Goal: Information Seeking & Learning: Find specific fact

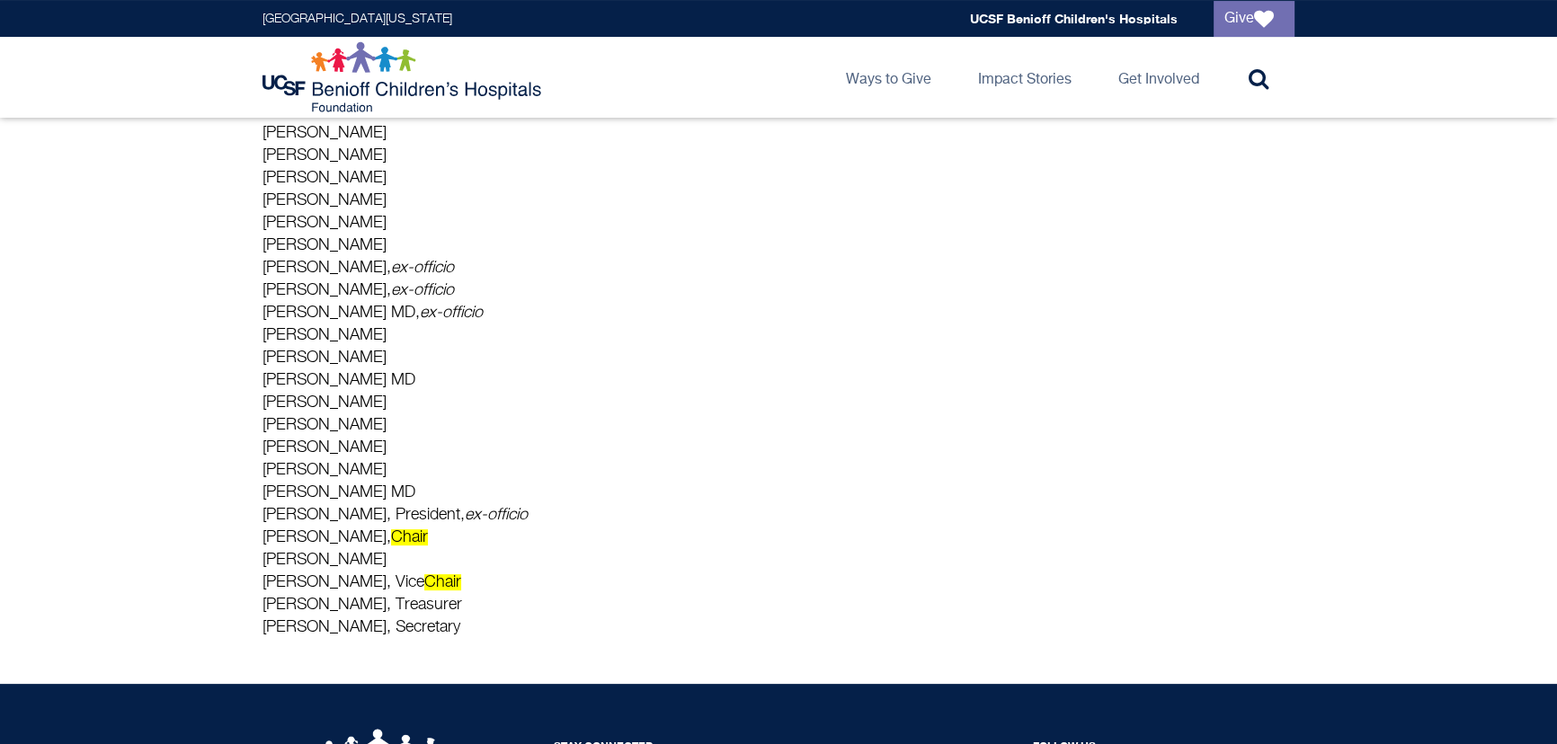
scroll to position [490, 0]
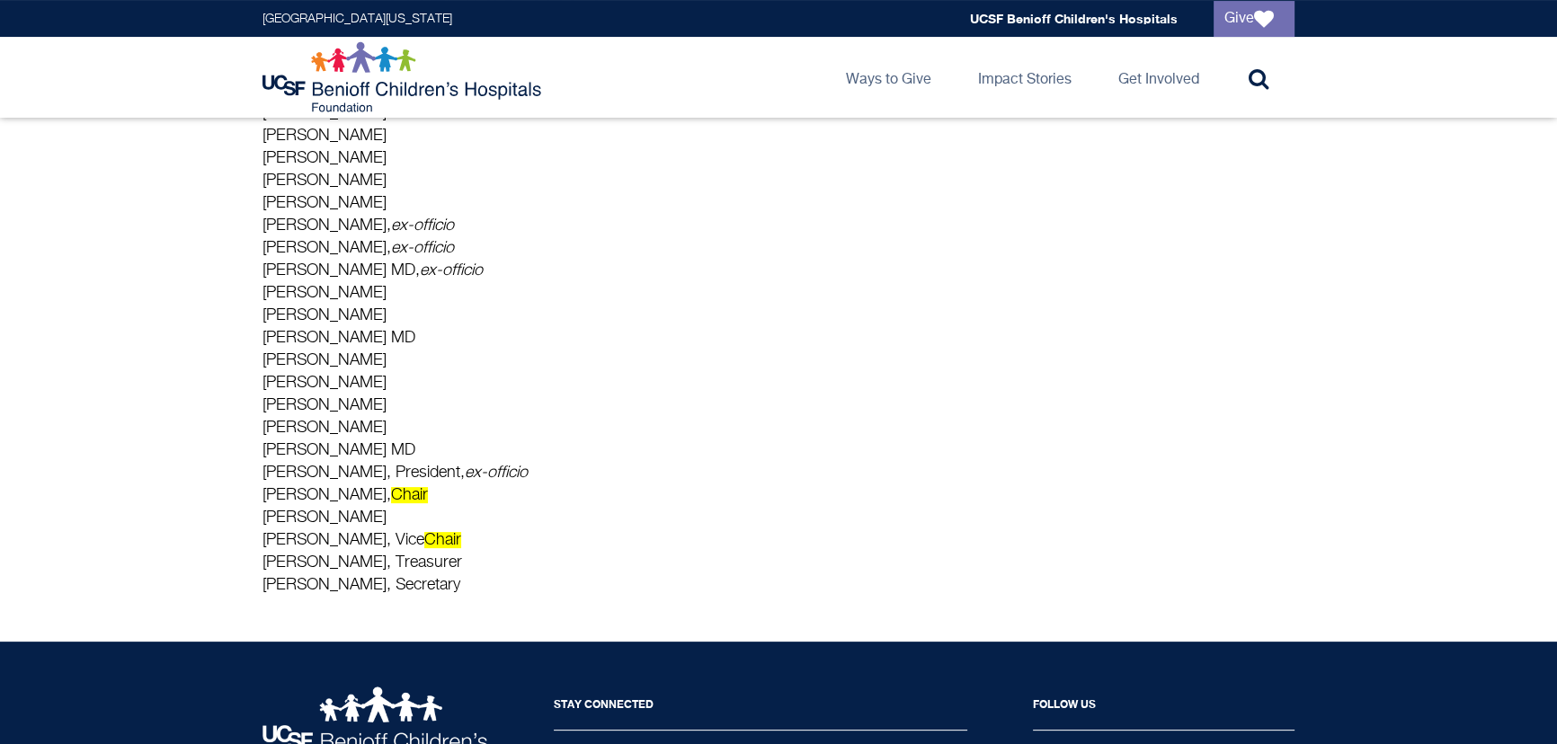
click at [359, 495] on p "[PERSON_NAME] [PERSON_NAME] [PERSON_NAME] [PERSON_NAME] [PERSON_NAME] [PERSON_N…" at bounding box center [609, 316] width 692 height 562
copy p "[PERSON_NAME], Chair"
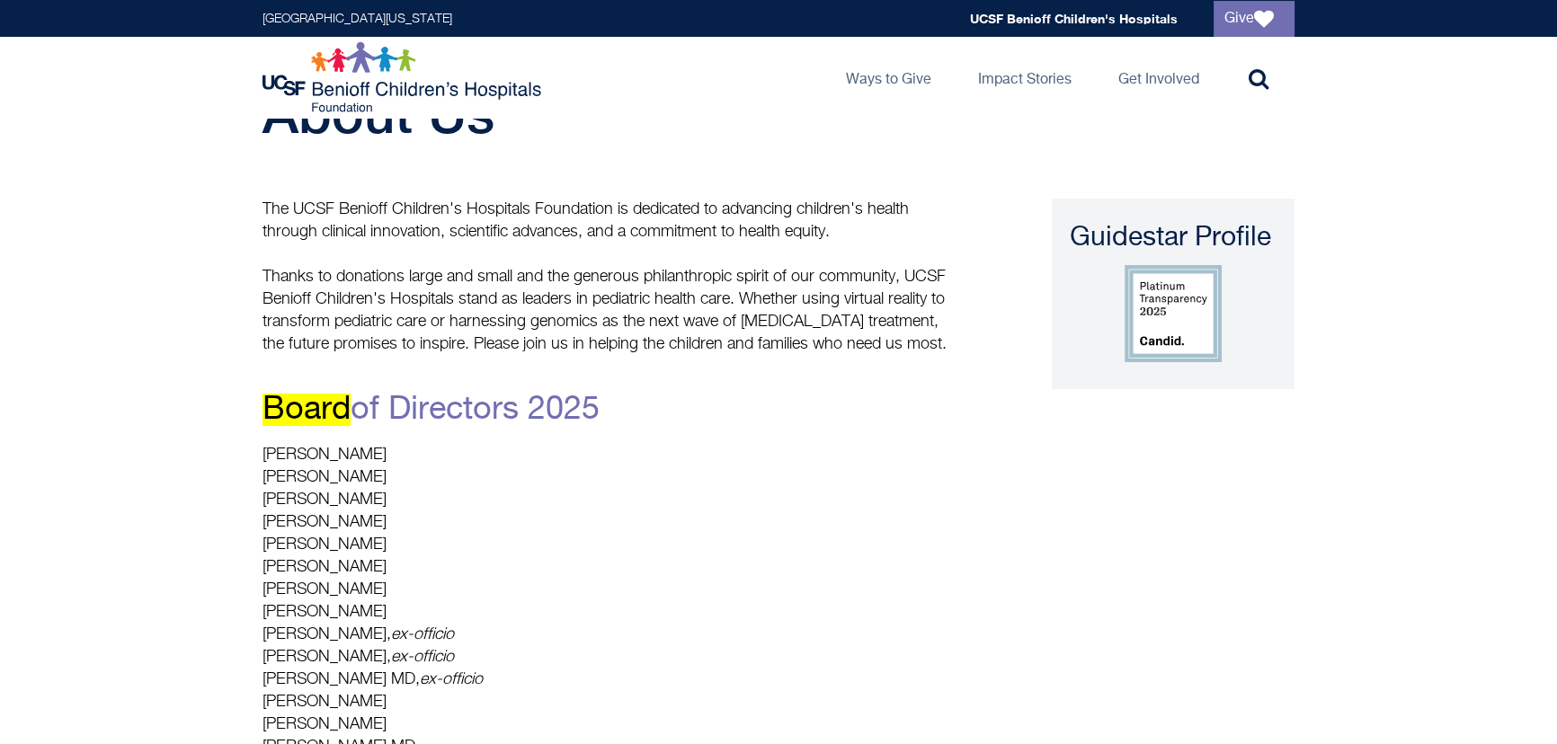
scroll to position [0, 0]
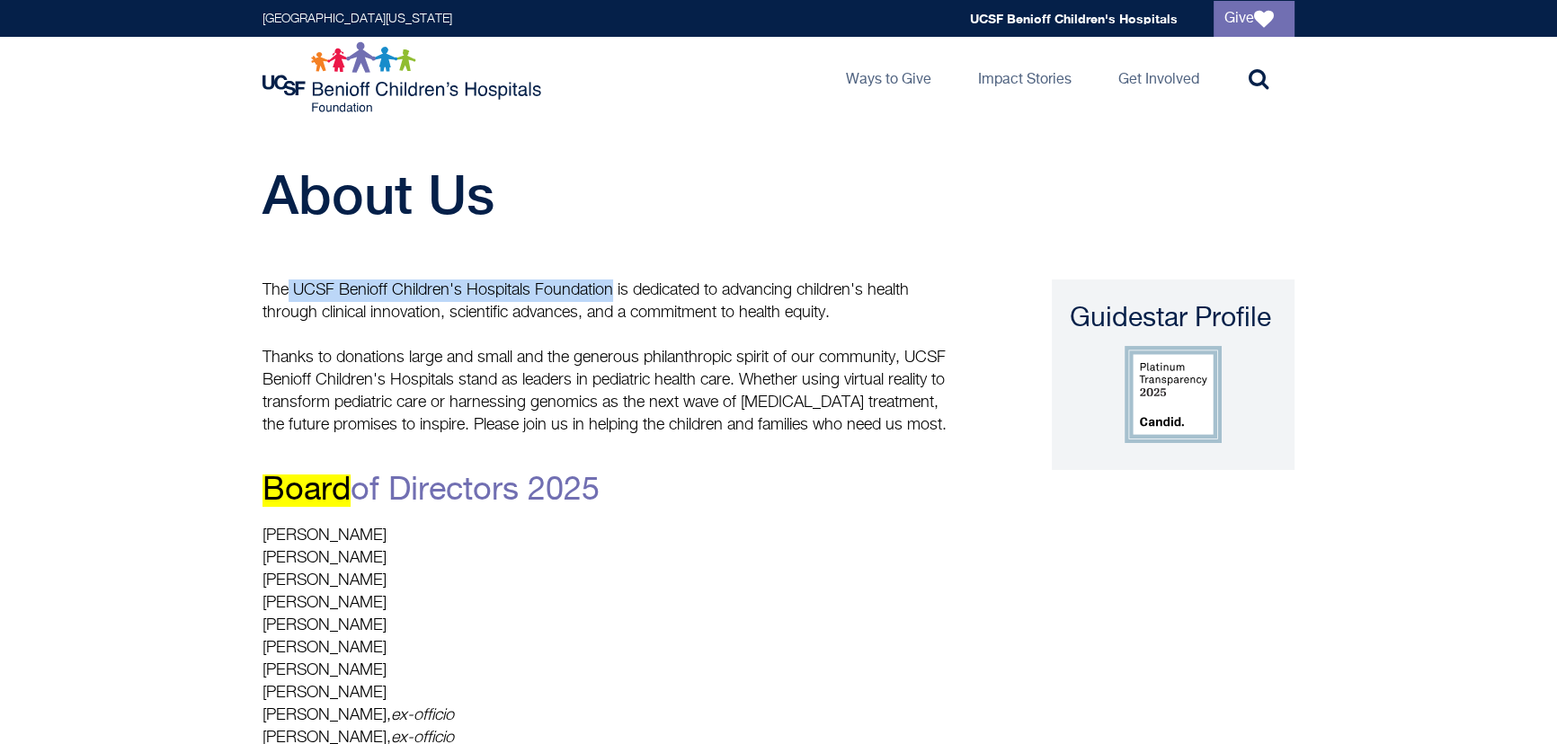
drag, startPoint x: 288, startPoint y: 290, endPoint x: 613, endPoint y: 282, distance: 325.6
click at [613, 282] on p "The UCSF Benioff Children's Hospitals Foundation is dedicated to advancing chil…" at bounding box center [609, 302] width 692 height 45
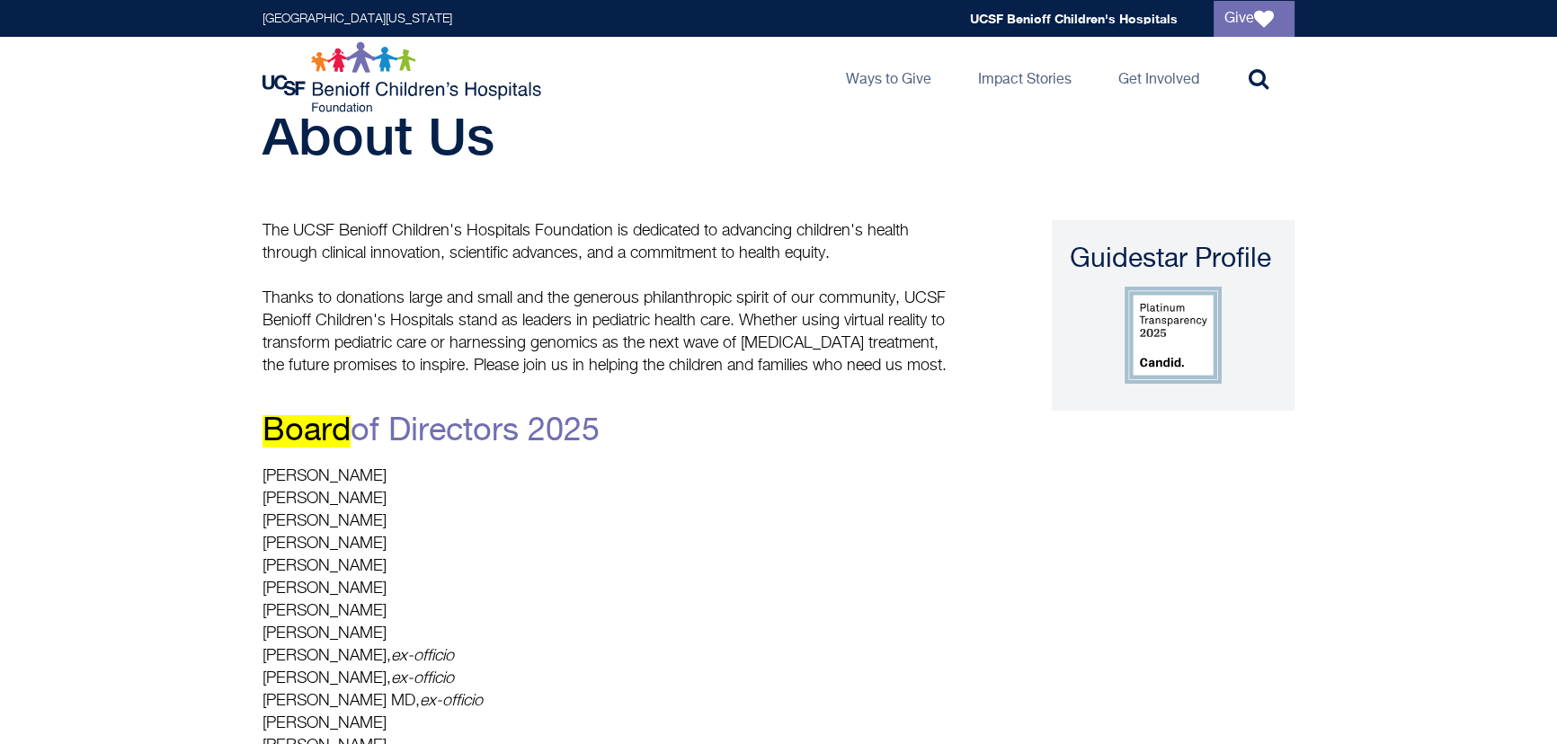
scroll to position [40, 0]
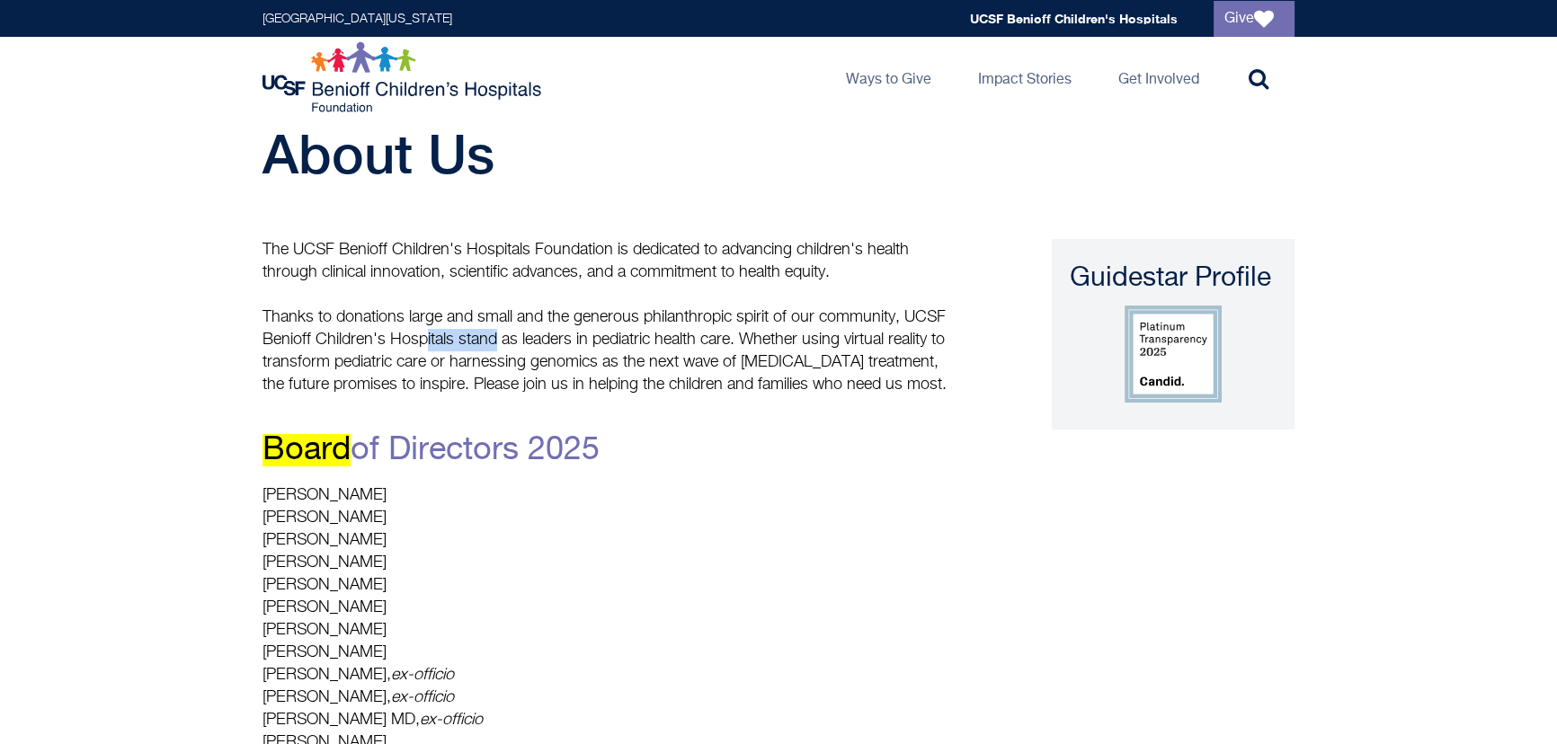
drag, startPoint x: 436, startPoint y: 342, endPoint x: 547, endPoint y: 340, distance: 110.6
click at [525, 339] on p "Thanks to donations large and small and the generous philanthropic spirit of ou…" at bounding box center [609, 352] width 692 height 90
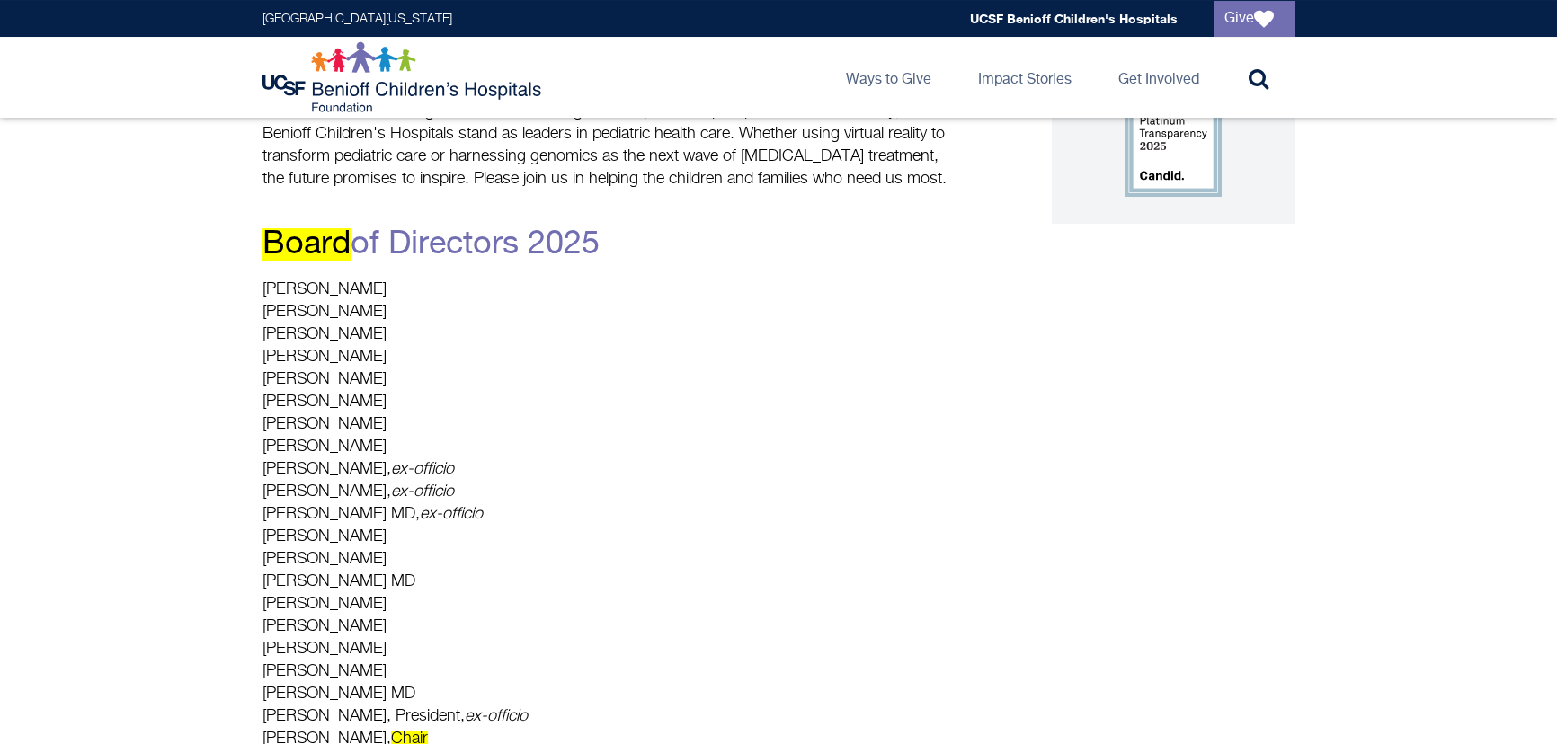
scroll to position [450, 0]
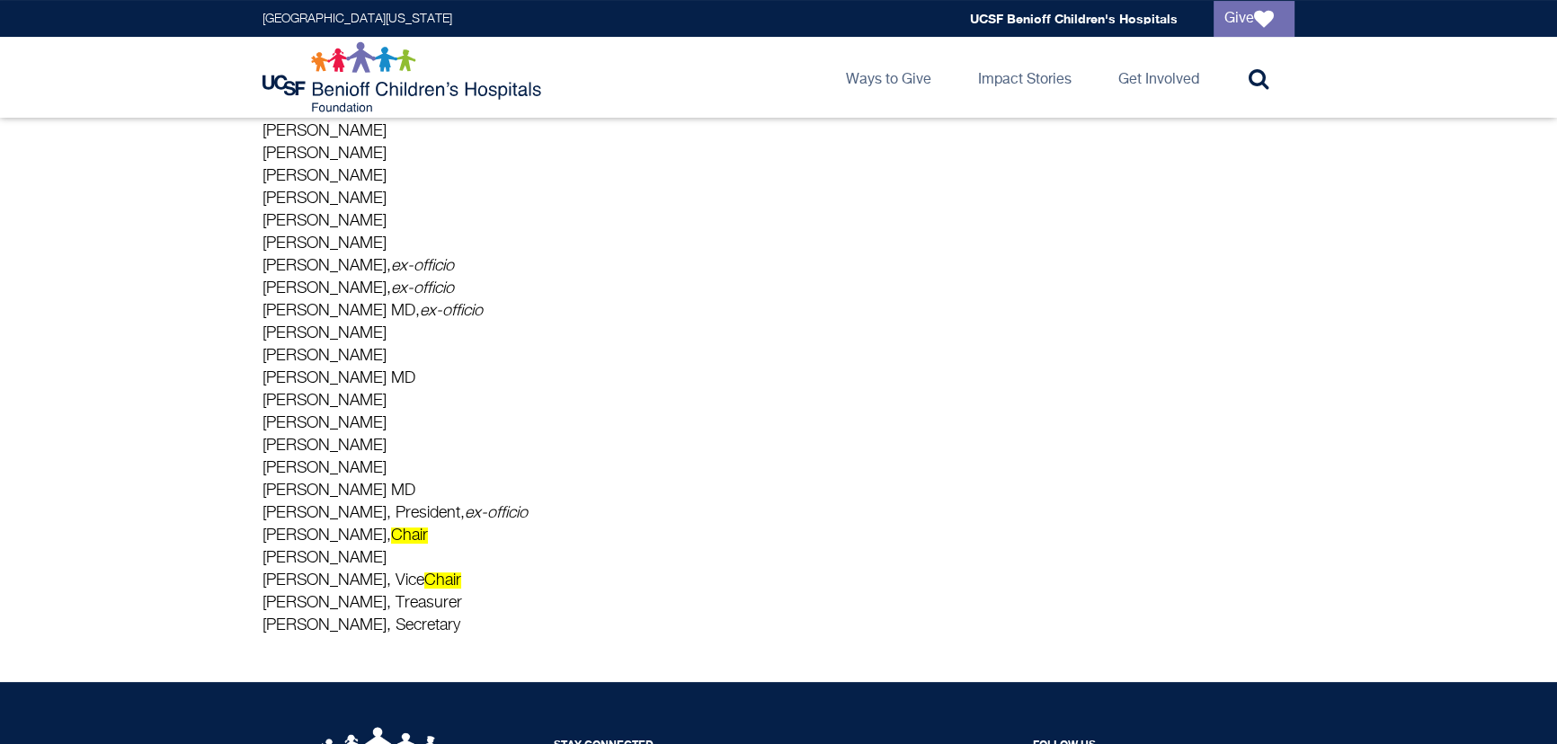
click at [368, 526] on p "[PERSON_NAME] [PERSON_NAME] [PERSON_NAME] [PERSON_NAME] [PERSON_NAME] [PERSON_N…" at bounding box center [609, 357] width 692 height 562
copy p "Soghikian"
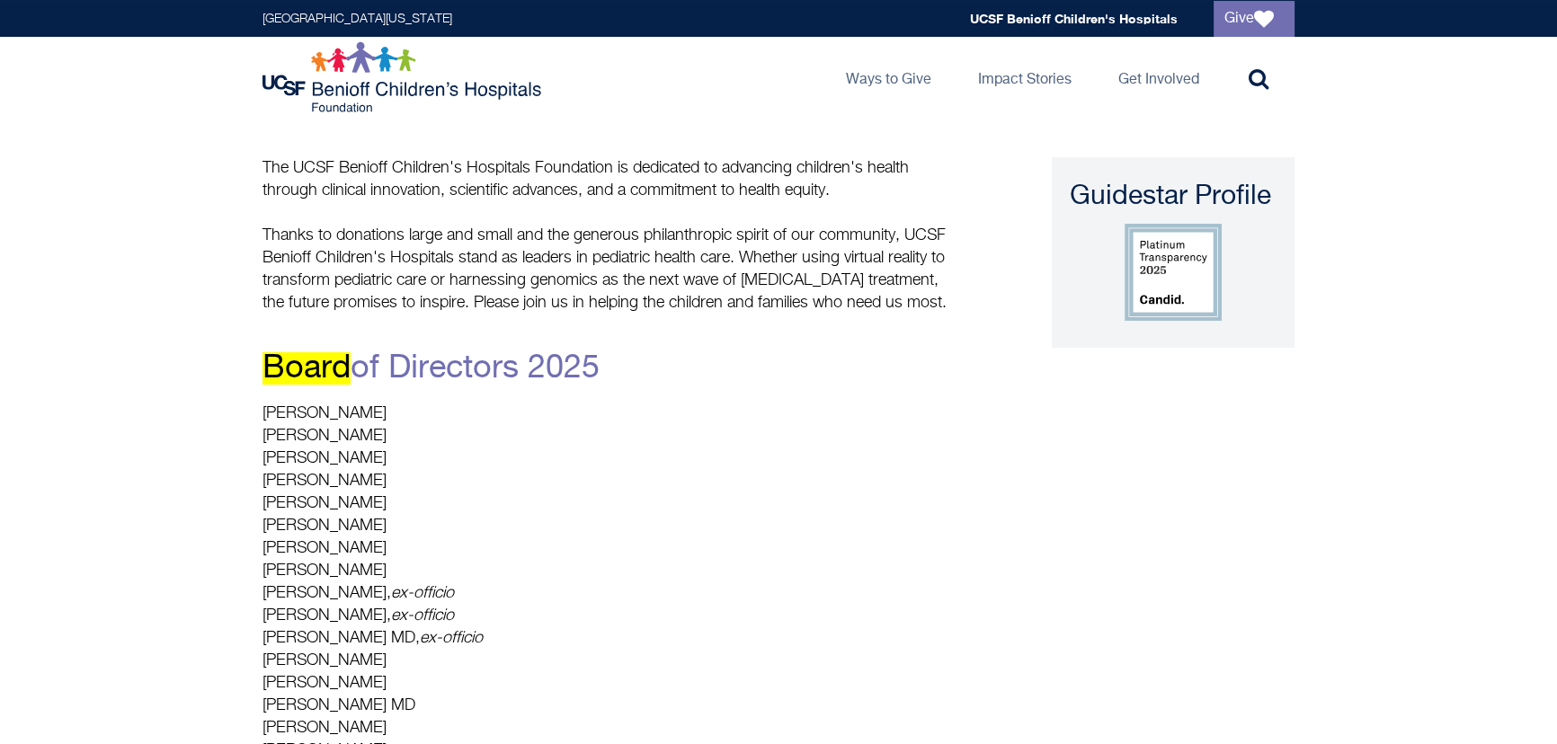
scroll to position [0, 0]
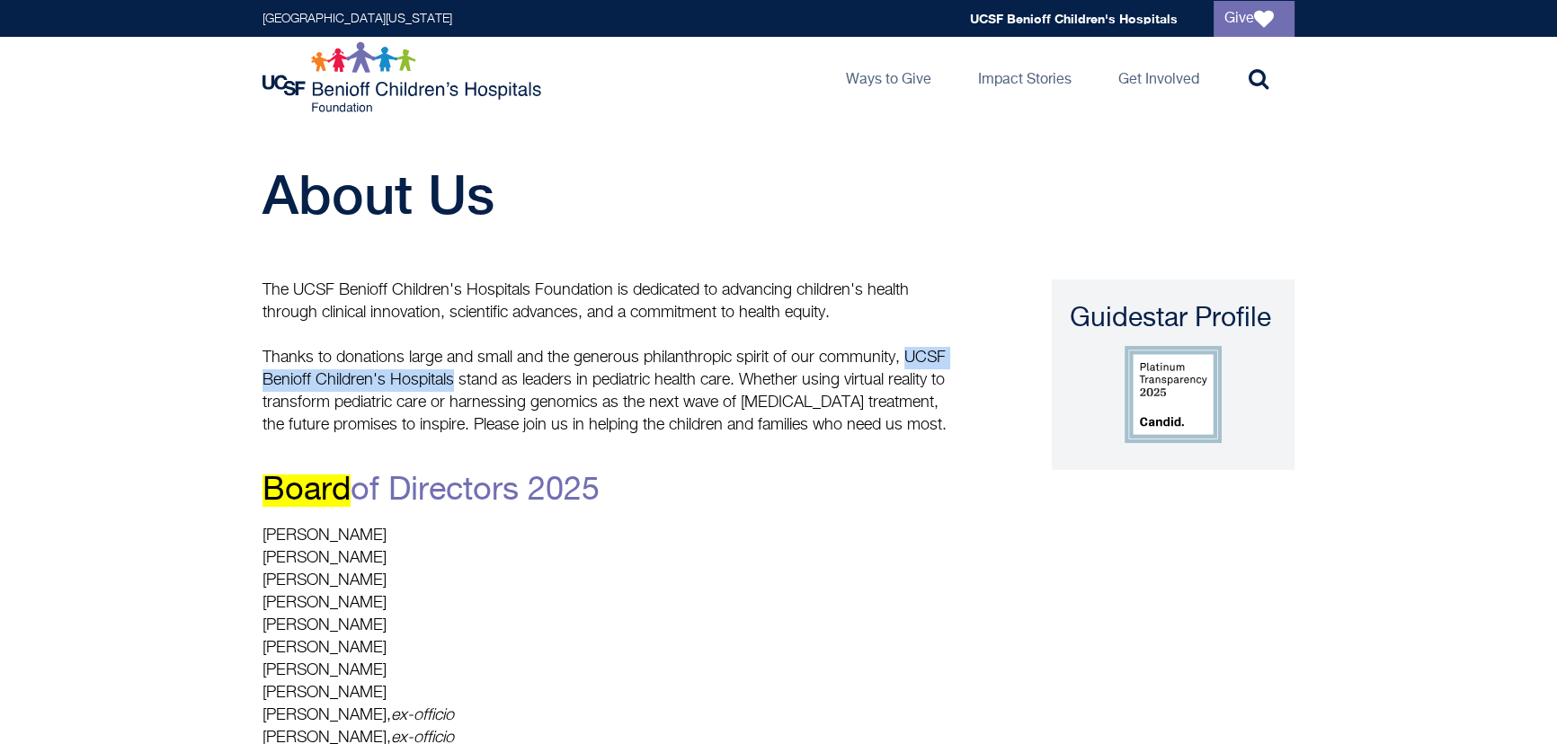
drag, startPoint x: 907, startPoint y: 356, endPoint x: 450, endPoint y: 379, distance: 458.2
click at [450, 379] on p "Thanks to donations large and small and the generous philanthropic spirit of ou…" at bounding box center [609, 392] width 692 height 90
copy p "UCSF Benioff Children's Hospitals"
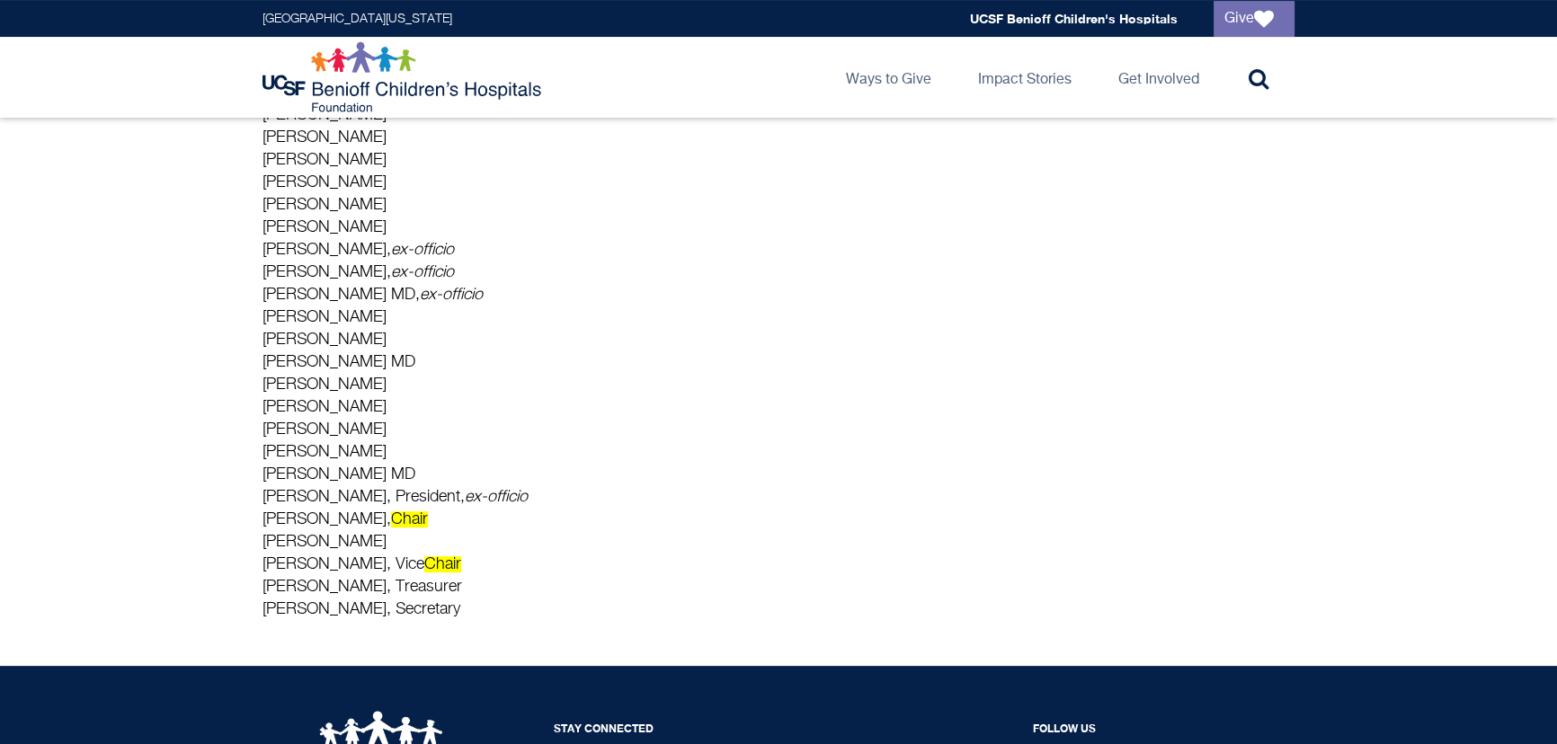
scroll to position [490, 0]
